Goal: Information Seeking & Learning: Learn about a topic

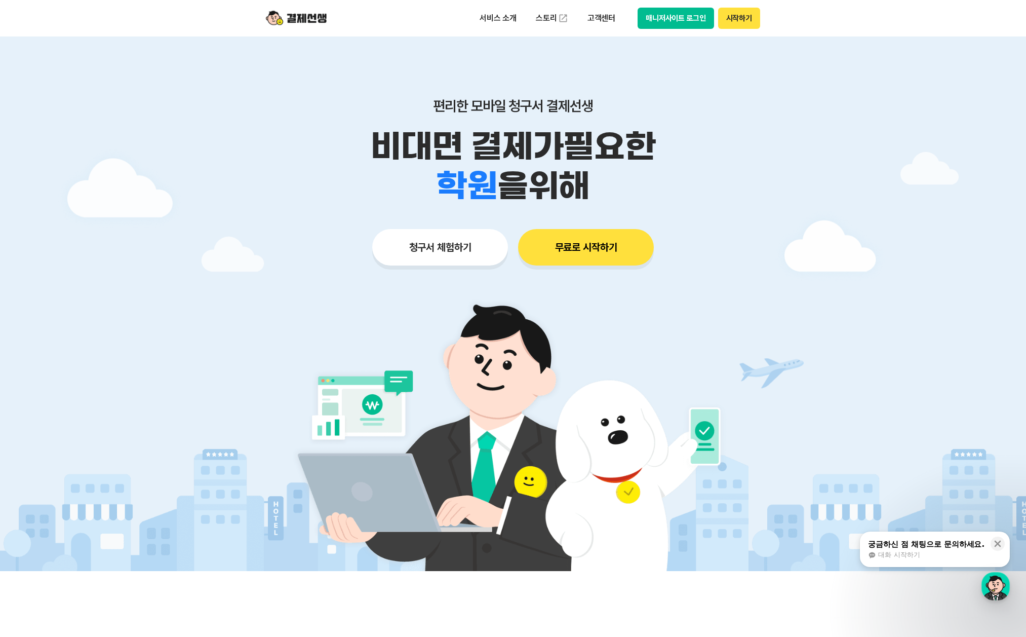
click at [686, 23] on button "매니저사이트 로그인" at bounding box center [676, 18] width 76 height 21
click at [589, 21] on p "고객센터" at bounding box center [601, 18] width 42 height 18
click at [481, 20] on p "서비스 소개" at bounding box center [498, 18] width 51 height 18
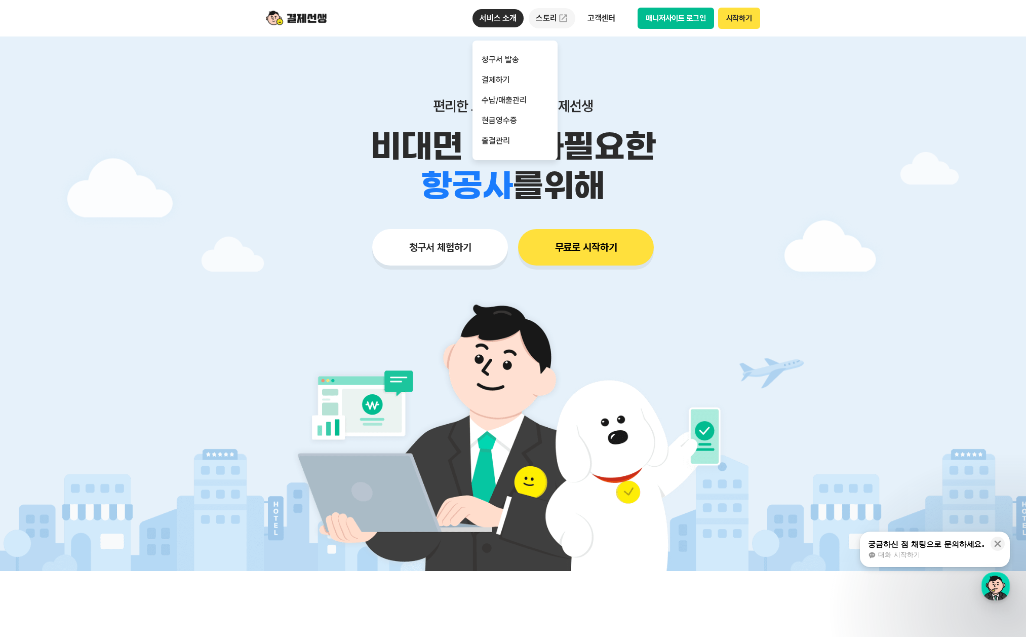
click at [541, 23] on link "스토리" at bounding box center [552, 18] width 47 height 20
click at [601, 12] on p "고객센터" at bounding box center [601, 18] width 42 height 18
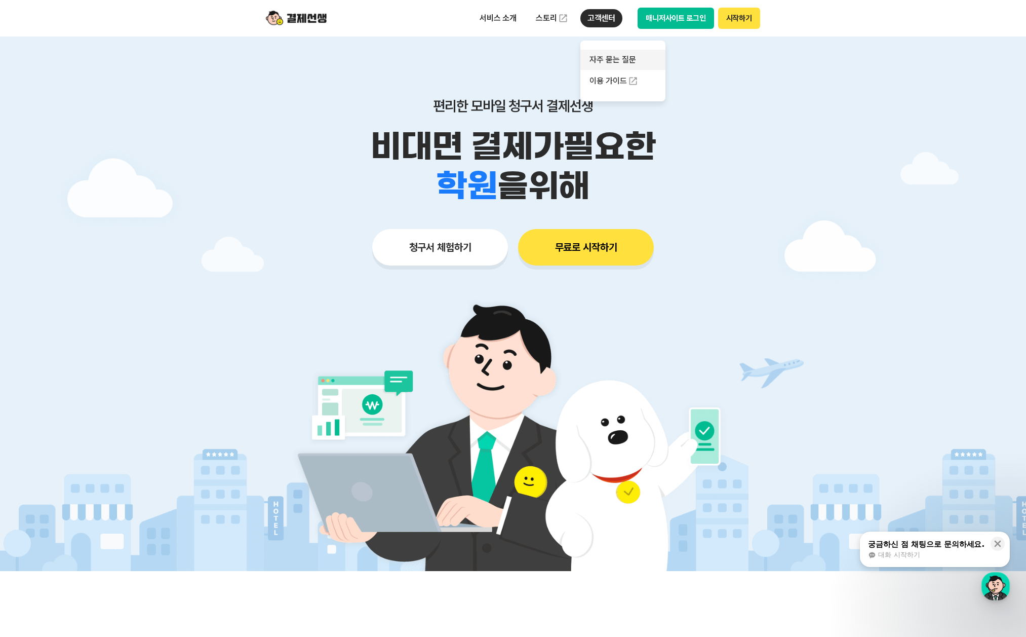
click at [625, 62] on link "자주 묻는 질문" at bounding box center [622, 60] width 85 height 20
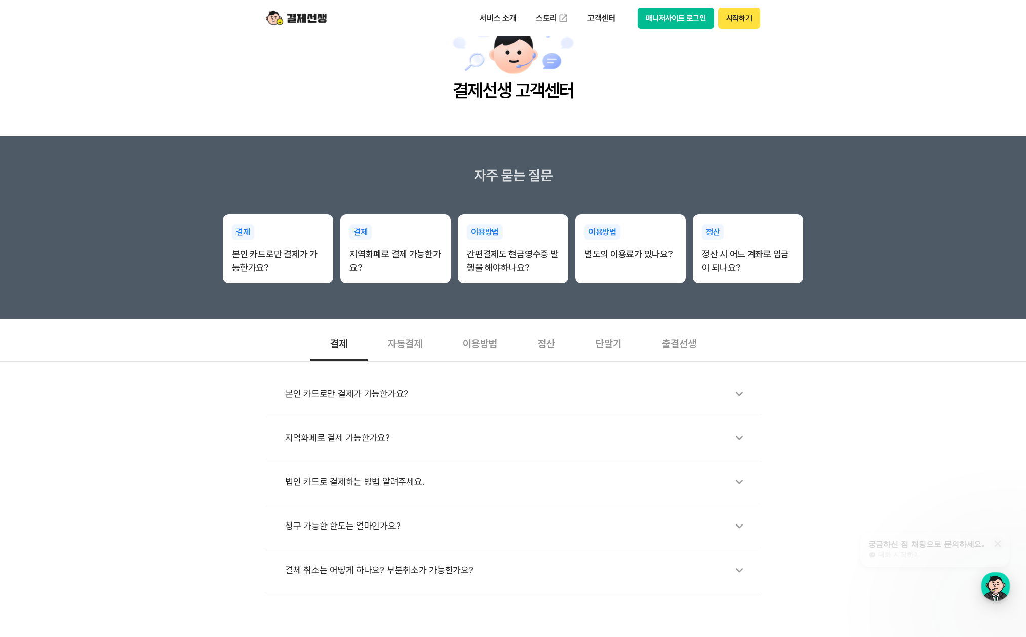
scroll to position [101, 0]
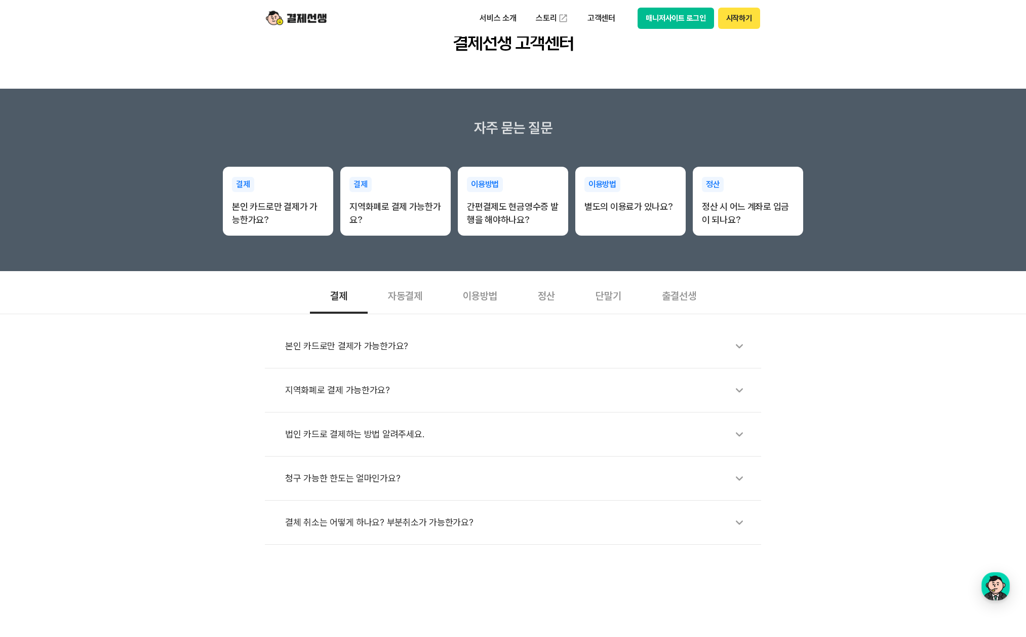
click at [461, 297] on div "이용방법" at bounding box center [480, 294] width 75 height 37
click at [563, 296] on div "정산" at bounding box center [547, 294] width 58 height 37
click at [616, 299] on div "단말기" at bounding box center [608, 294] width 66 height 37
click at [675, 291] on div "출결선생" at bounding box center [679, 294] width 75 height 37
click at [423, 302] on div "자동결제" at bounding box center [405, 294] width 75 height 37
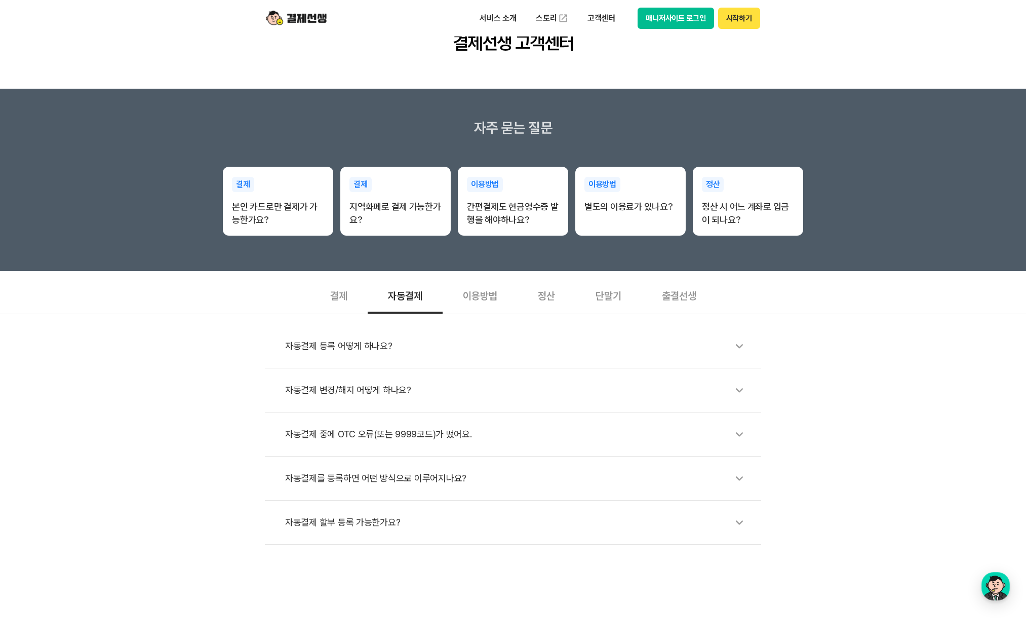
click at [334, 297] on div "결제" at bounding box center [339, 294] width 58 height 37
click at [475, 297] on div "이용방법" at bounding box center [480, 294] width 75 height 37
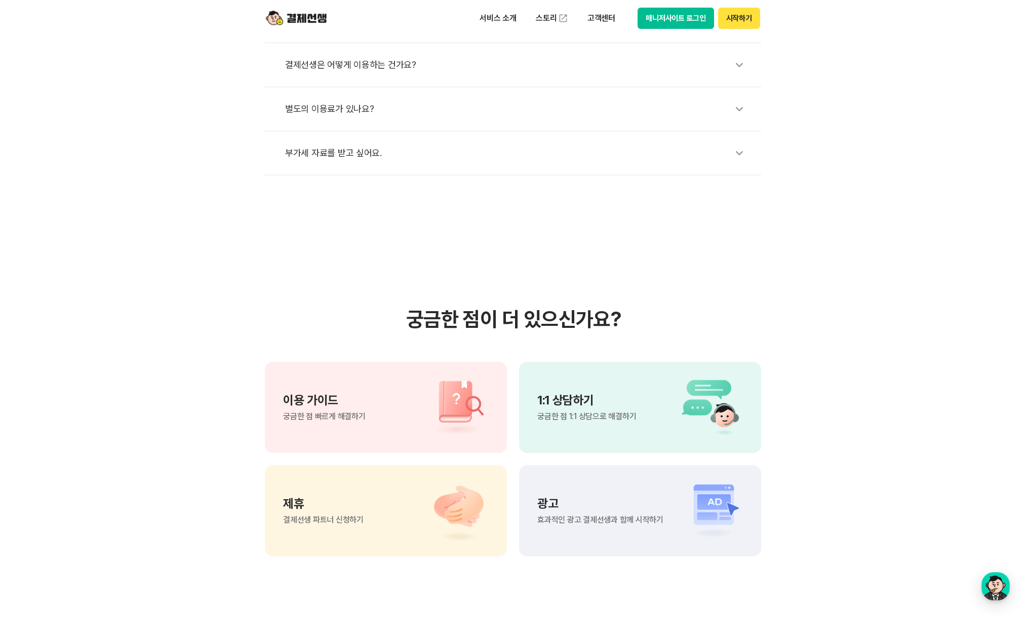
scroll to position [456, 0]
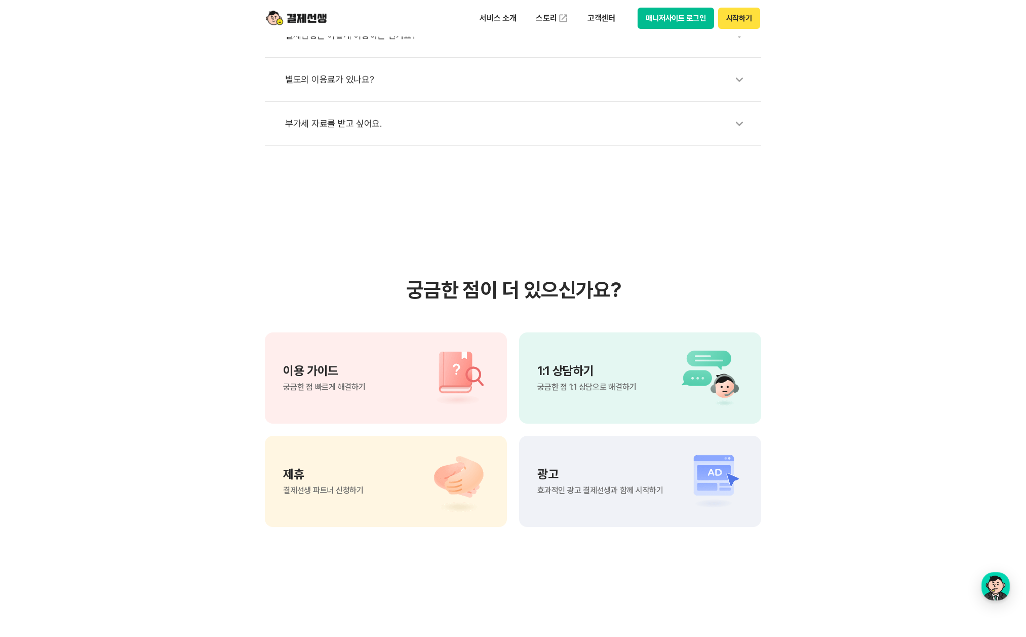
click at [463, 370] on img at bounding box center [453, 377] width 71 height 61
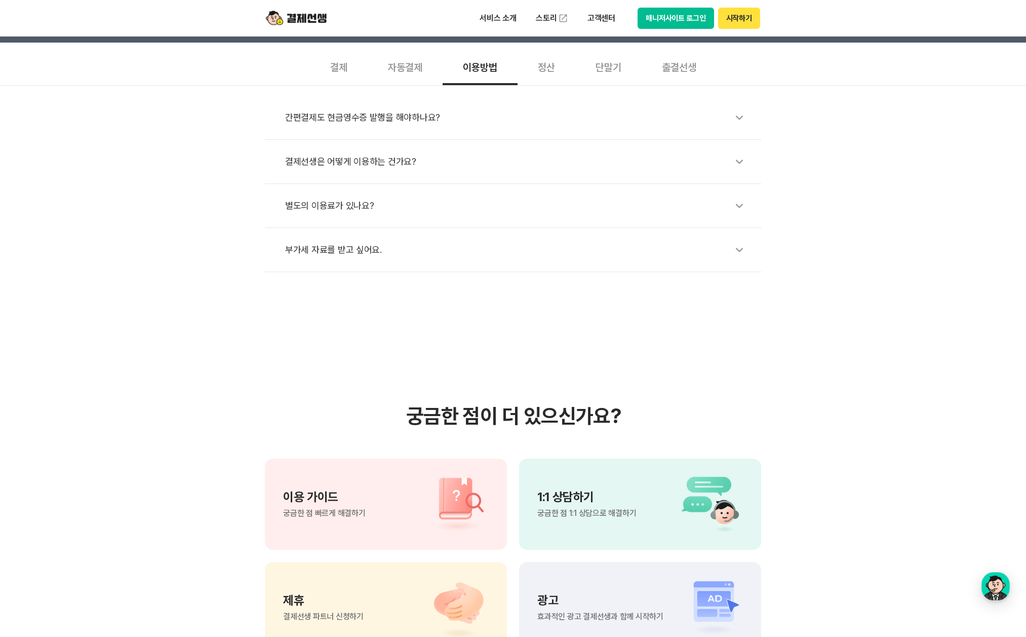
scroll to position [203, 0]
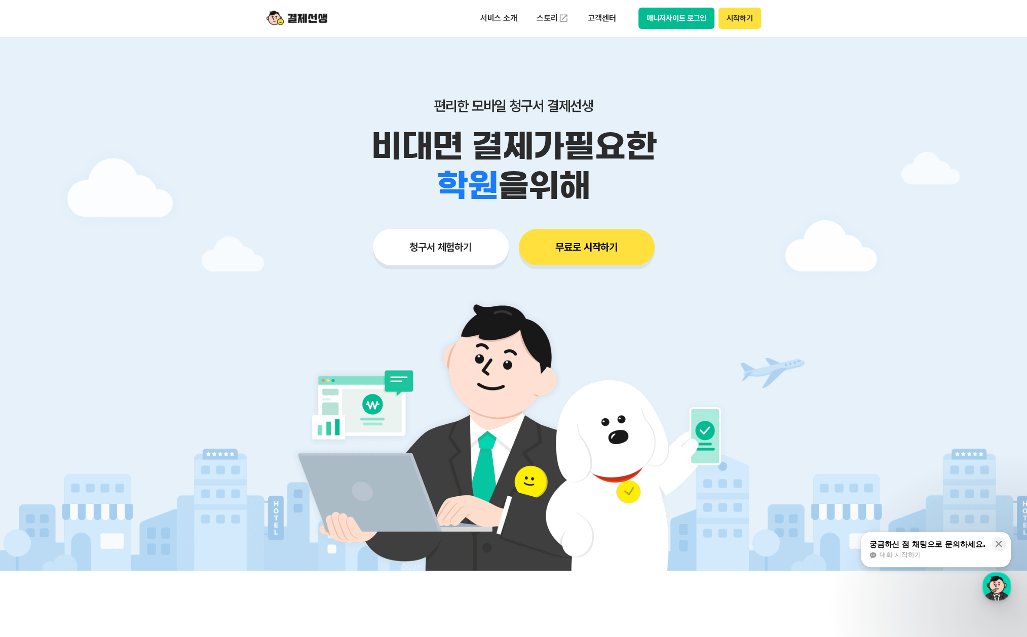
click at [677, 22] on button "매니저사이트 로그인" at bounding box center [676, 18] width 76 height 21
